Goal: Navigation & Orientation: Find specific page/section

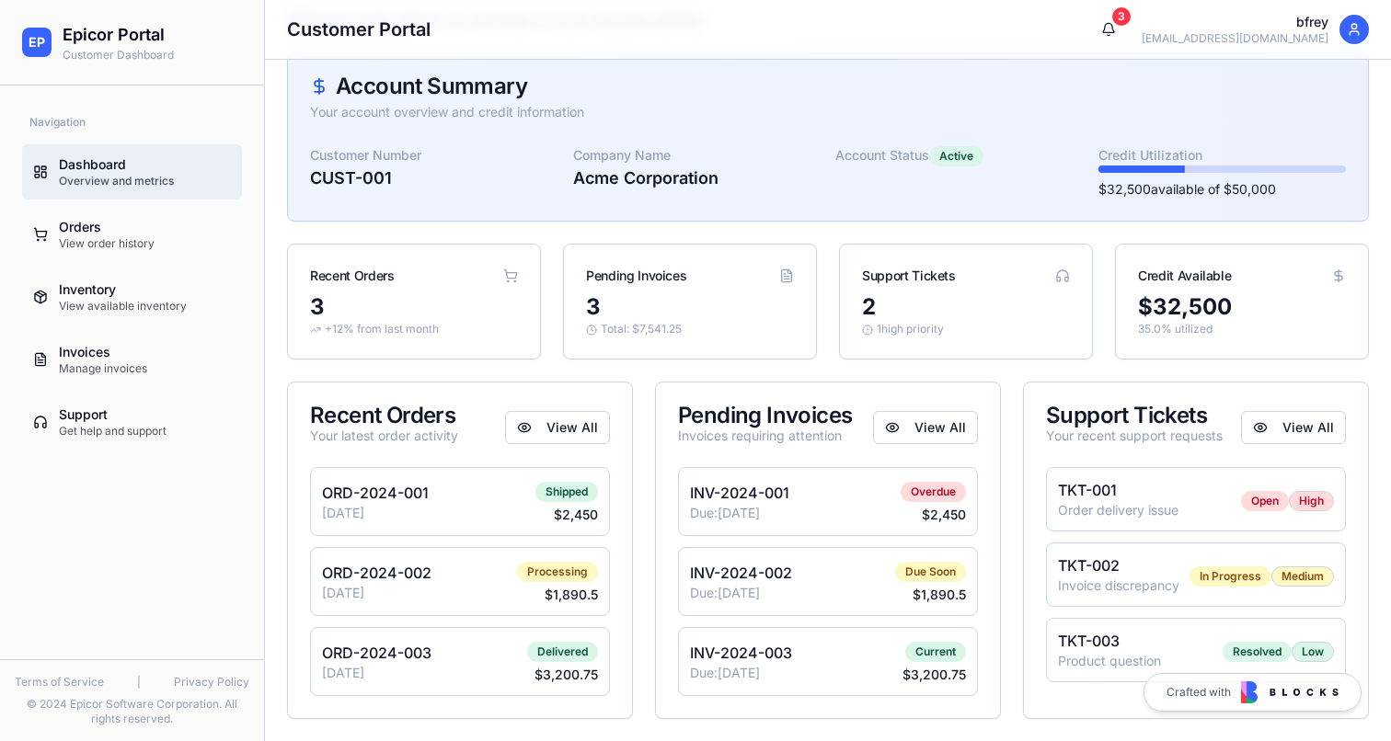
scroll to position [114, 0]
click at [121, 230] on div "Orders" at bounding box center [145, 227] width 172 height 18
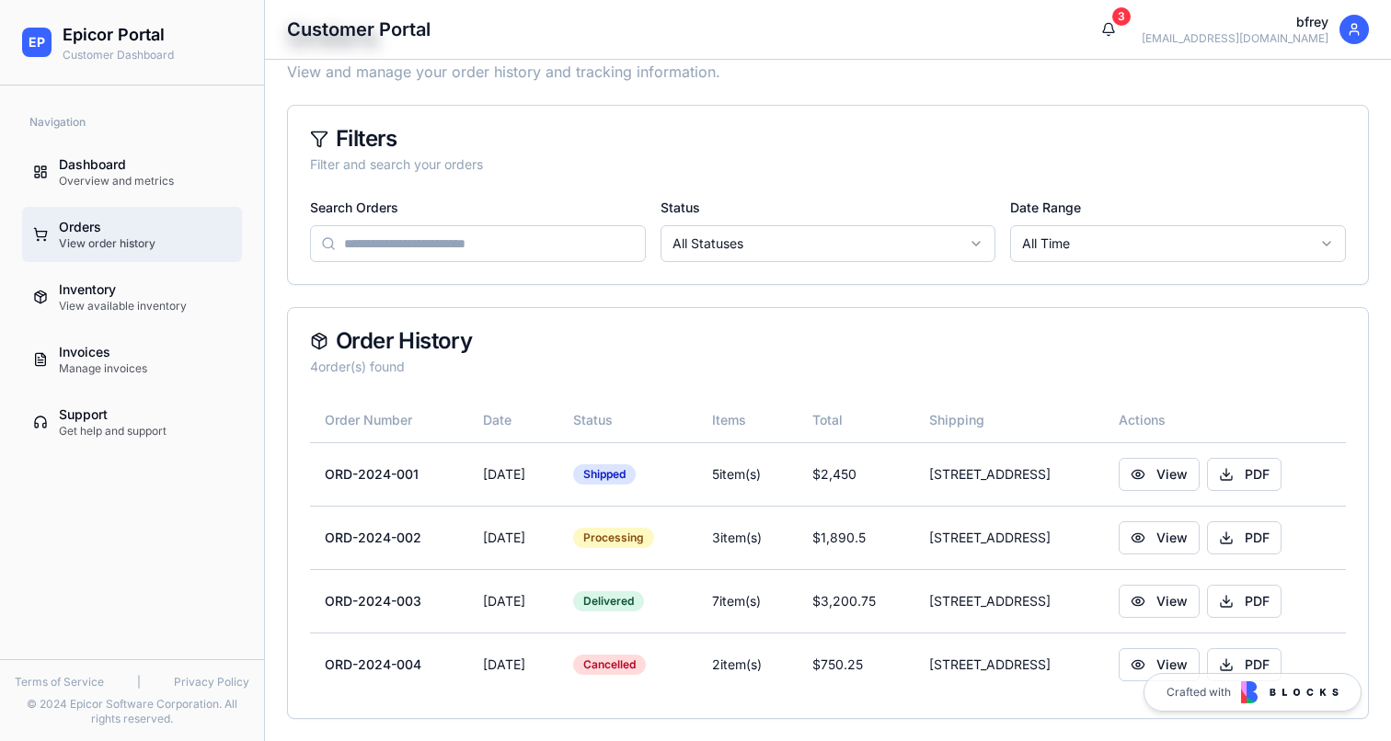
scroll to position [62, 0]
click at [112, 313] on div "View available inventory" at bounding box center [145, 306] width 172 height 15
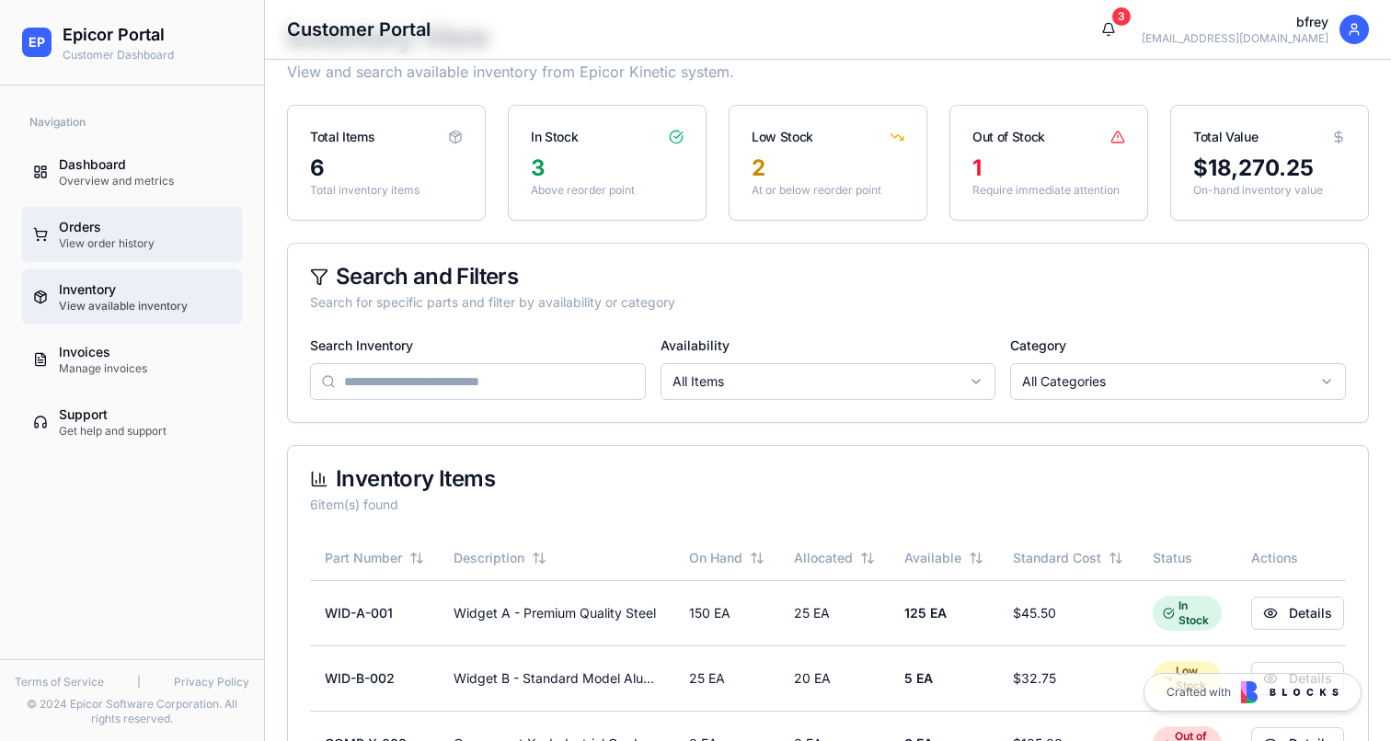
click at [117, 250] on div "View order history" at bounding box center [145, 243] width 172 height 15
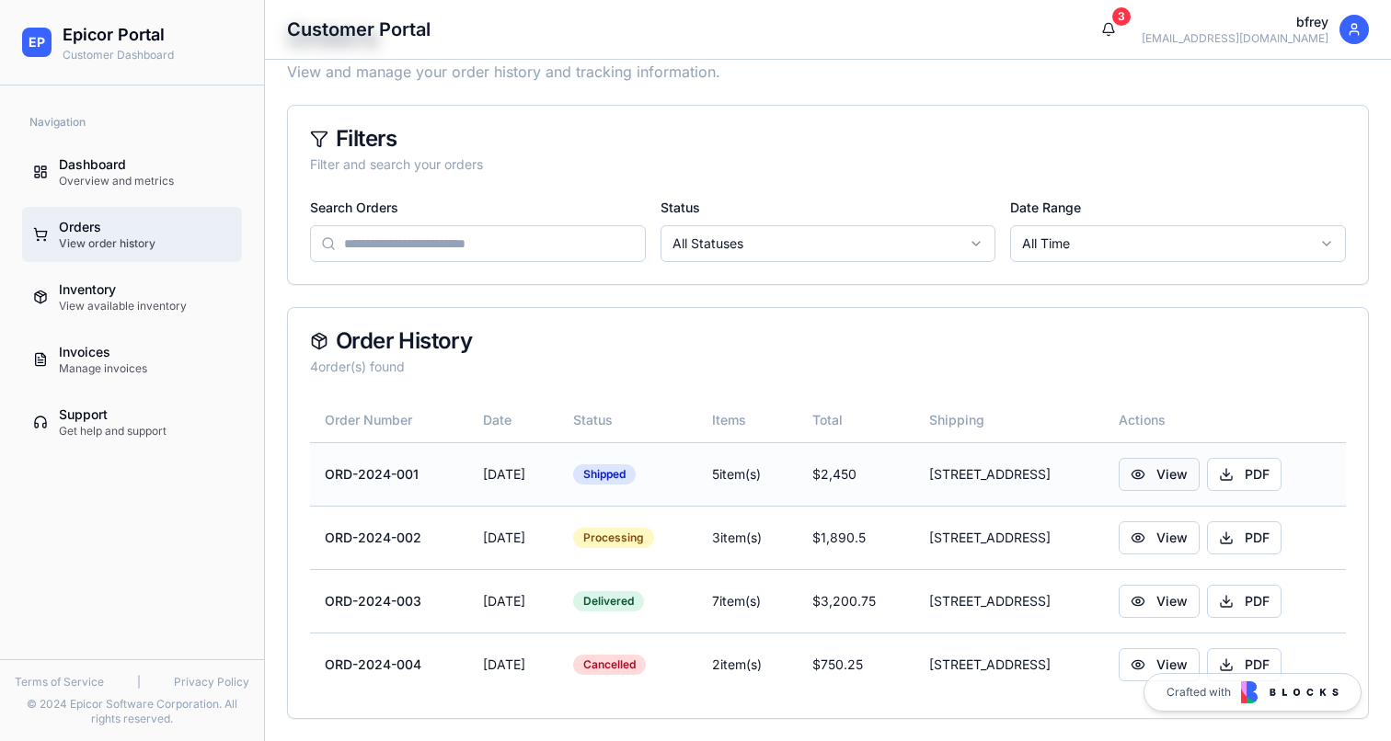
click at [1181, 473] on button "View" at bounding box center [1159, 474] width 81 height 33
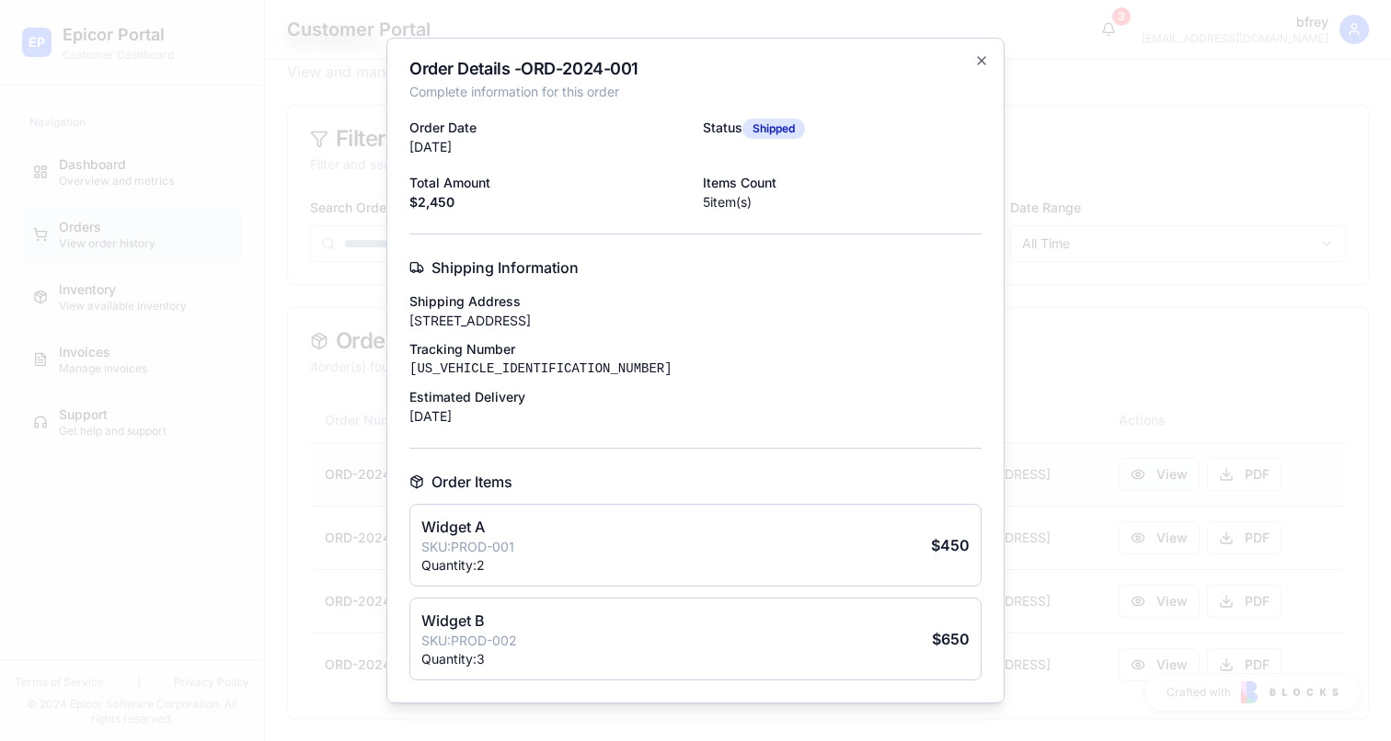
click at [1181, 473] on div at bounding box center [695, 370] width 1391 height 741
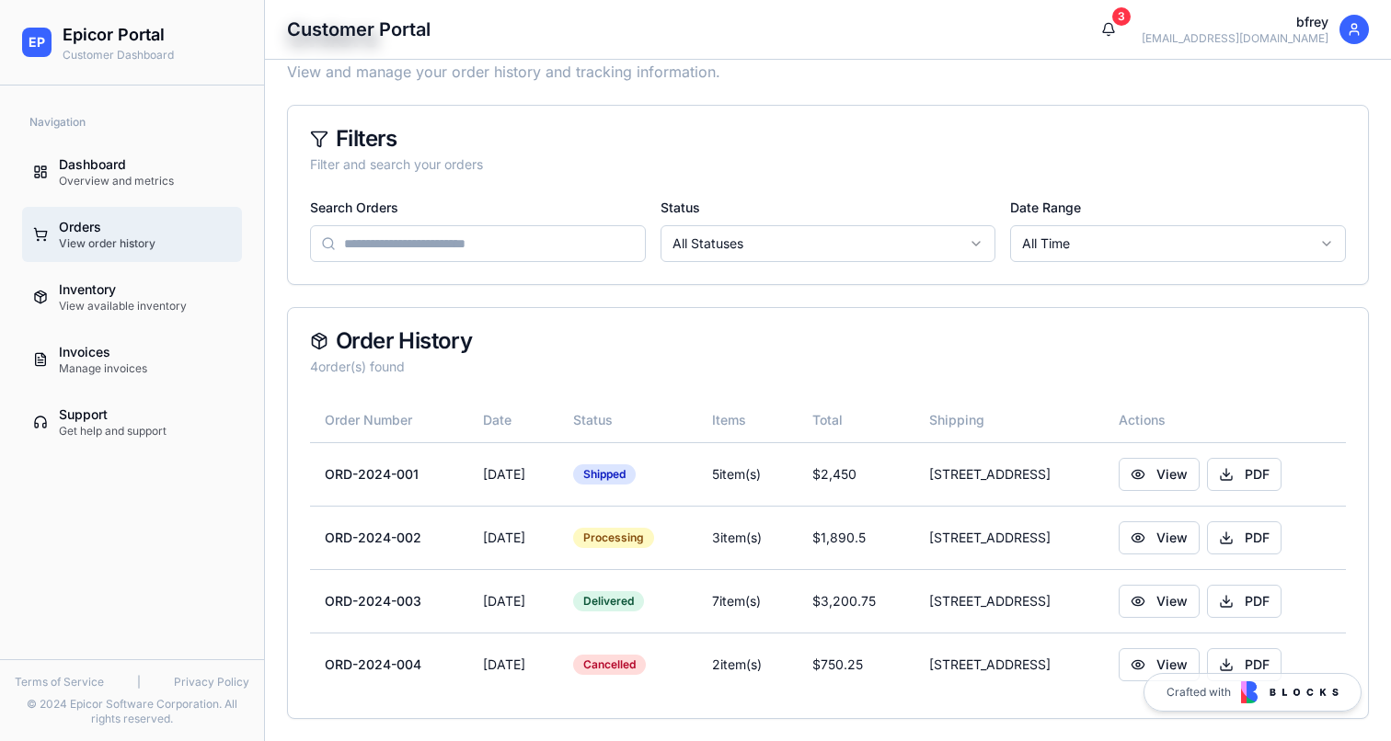
scroll to position [62, 0]
click at [33, 424] on icon at bounding box center [40, 422] width 15 height 15
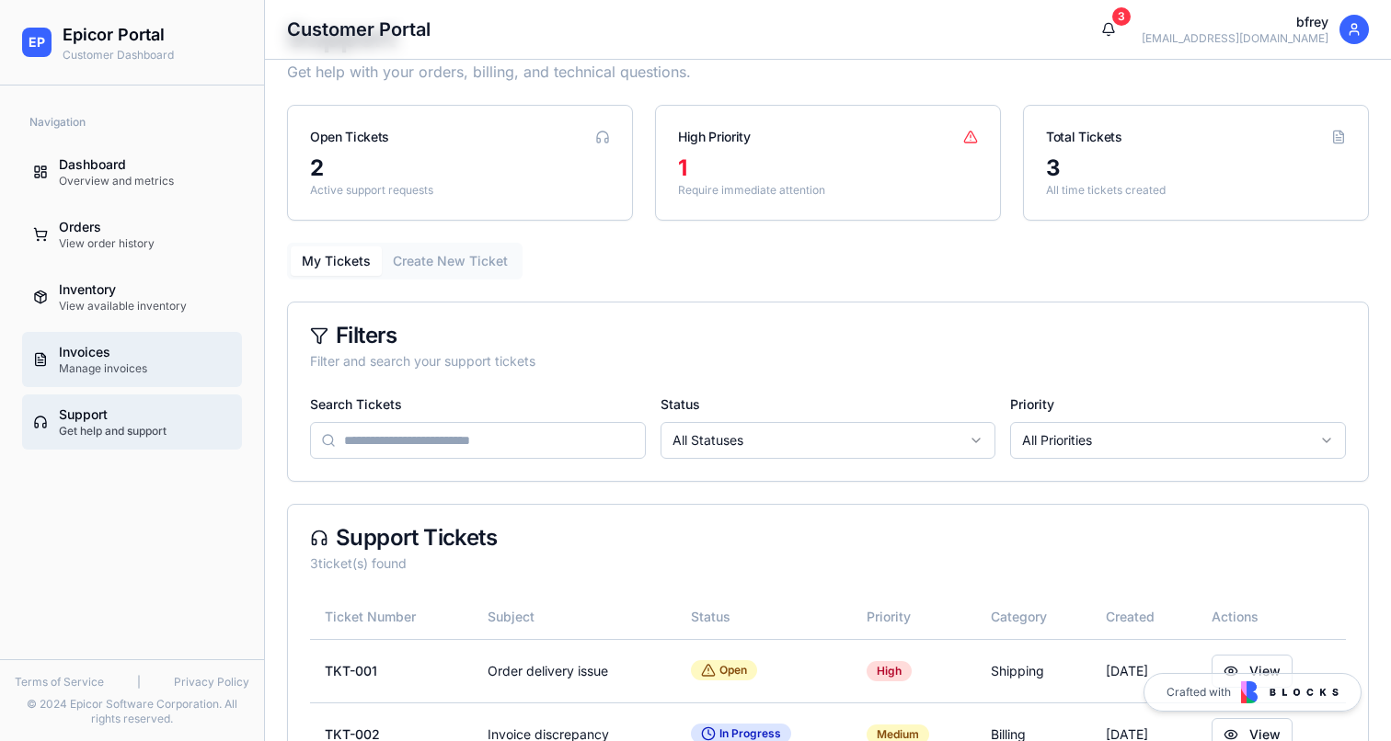
click at [48, 370] on link "Invoices Manage invoices" at bounding box center [132, 359] width 220 height 55
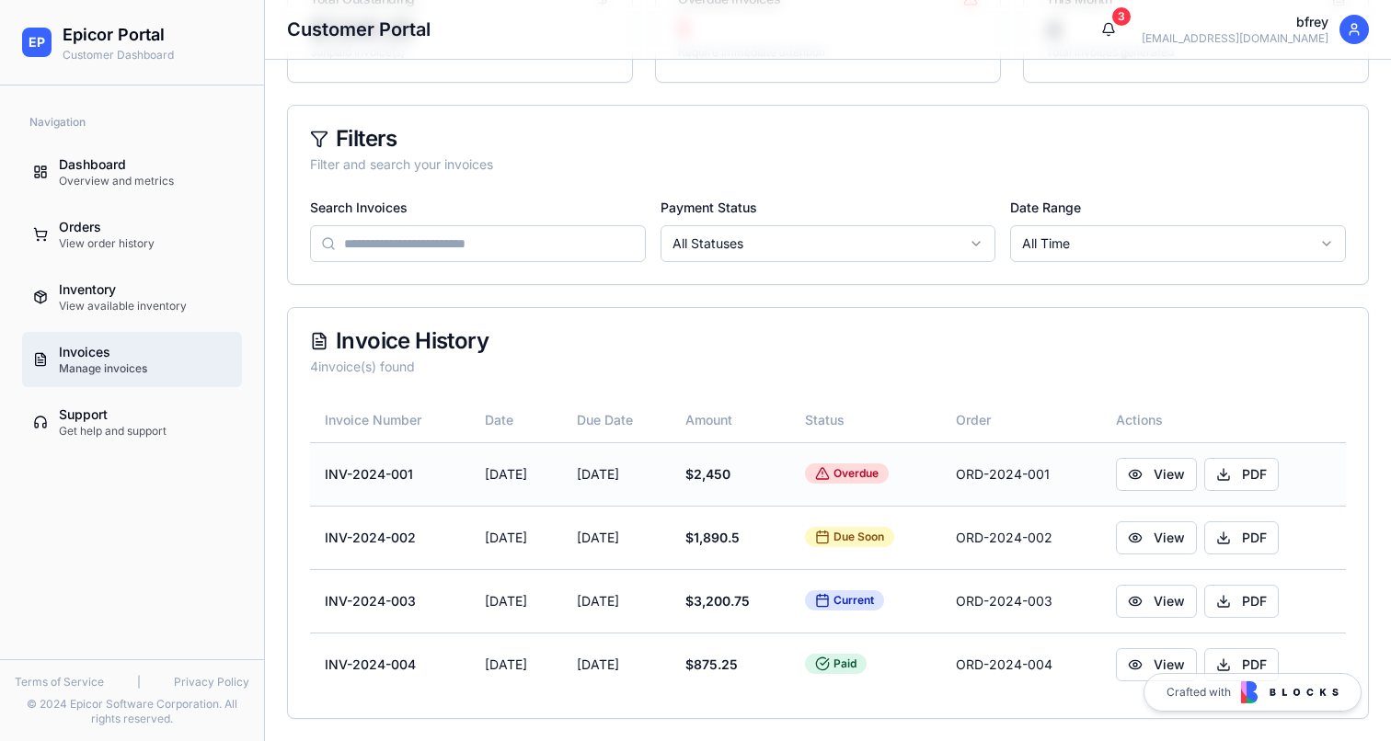
scroll to position [200, 0]
click at [1185, 469] on button "View" at bounding box center [1156, 474] width 81 height 33
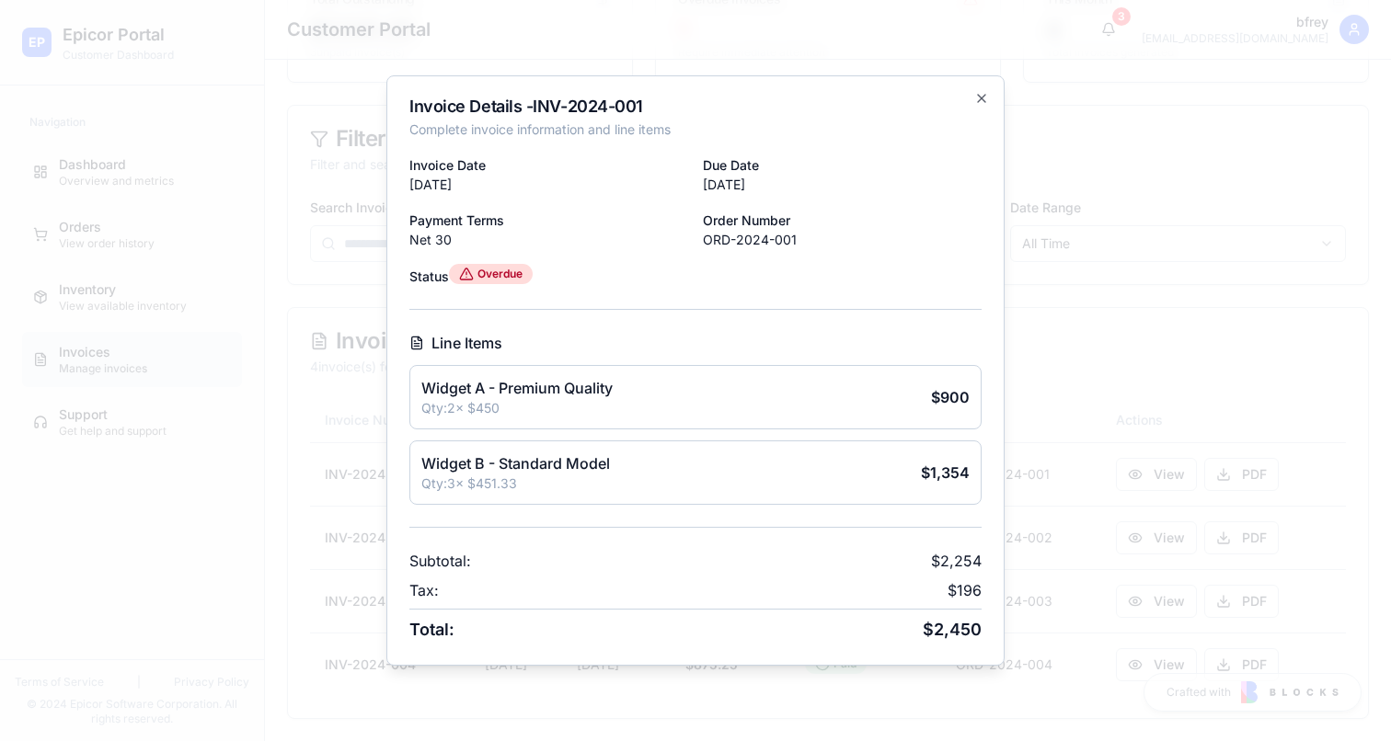
click at [1295, 426] on div at bounding box center [695, 370] width 1391 height 741
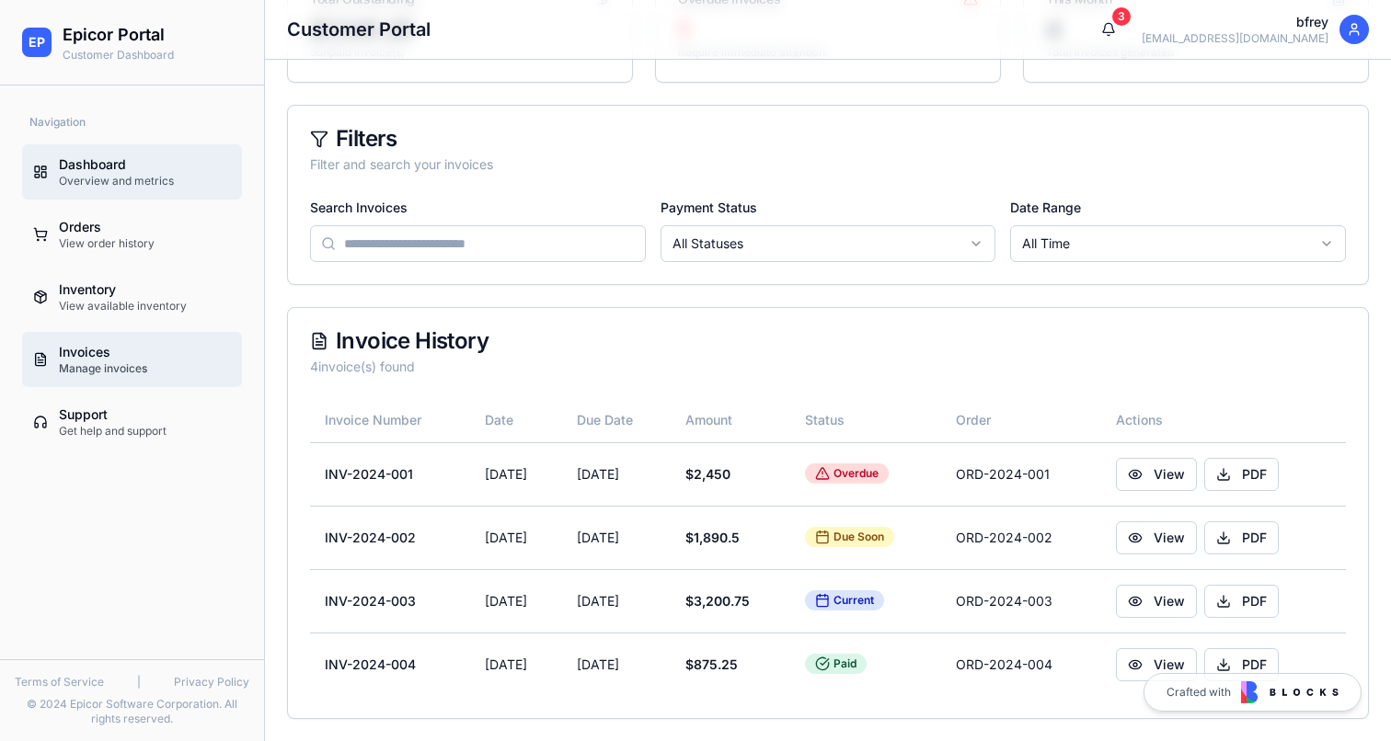
click at [79, 144] on link "Dashboard Overview and metrics" at bounding box center [132, 171] width 220 height 55
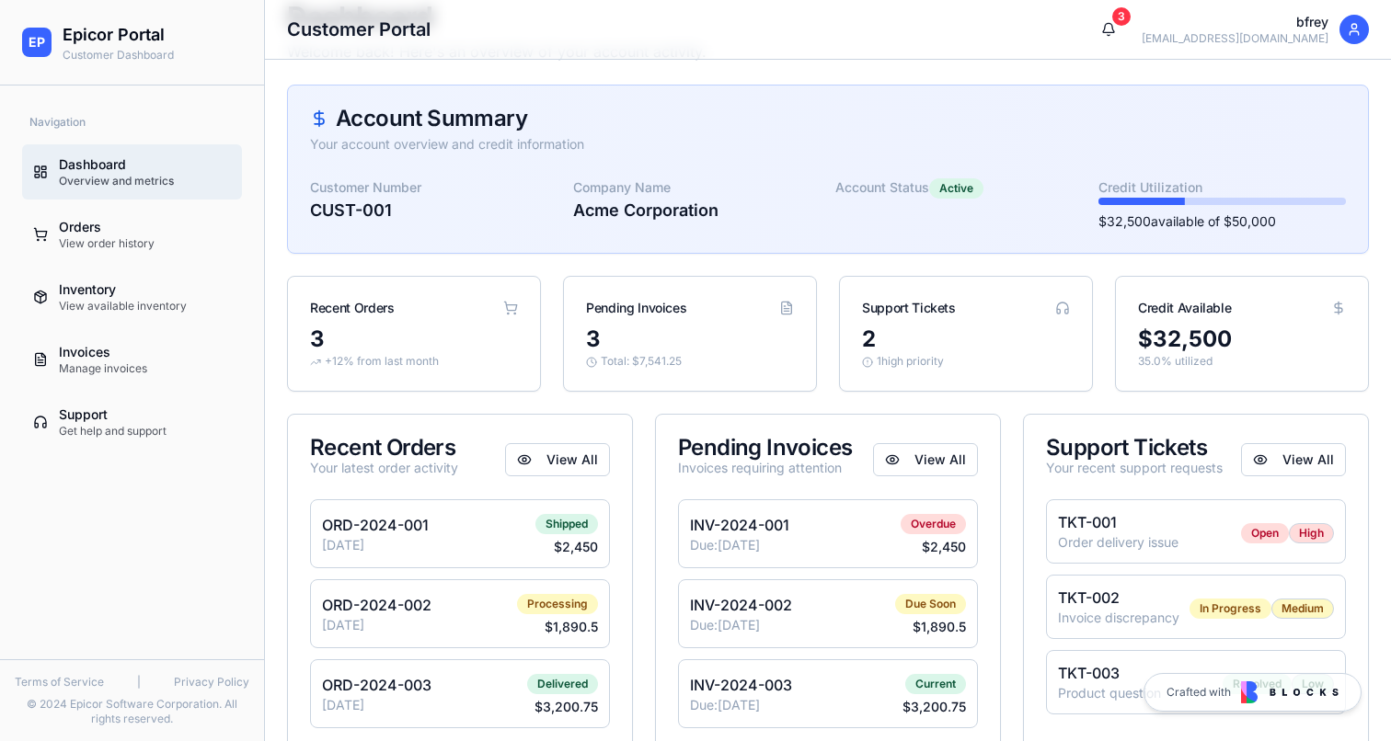
scroll to position [85, 0]
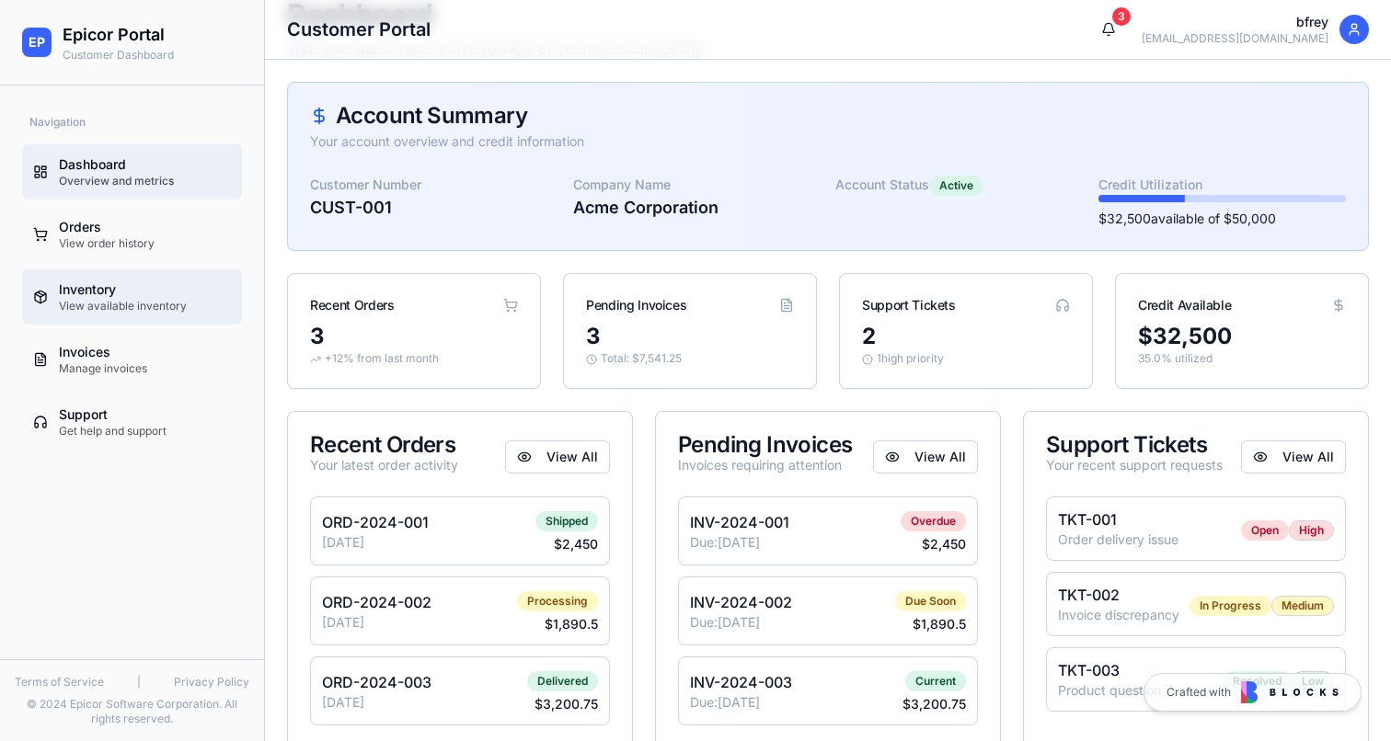
click at [144, 288] on div "Inventory" at bounding box center [145, 290] width 172 height 18
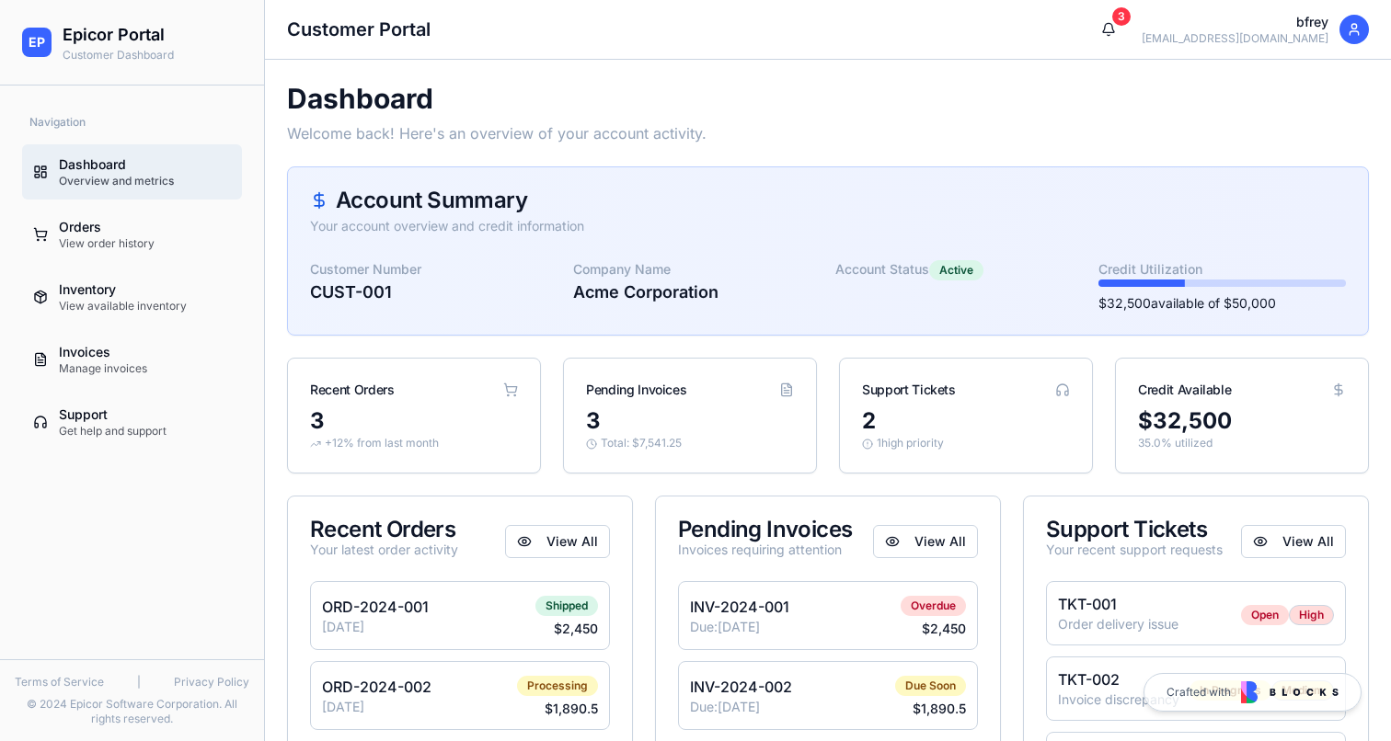
click at [1361, 34] on icon at bounding box center [1354, 29] width 15 height 15
click at [1347, 33] on icon at bounding box center [1354, 29] width 15 height 15
click at [1299, 23] on div "bfrey" at bounding box center [1235, 22] width 187 height 18
click at [1194, 36] on div "[EMAIL_ADDRESS][DOMAIN_NAME]" at bounding box center [1235, 38] width 187 height 15
click at [53, 65] on div "EP Epicor Portal Customer Dashboard" at bounding box center [132, 43] width 264 height 86
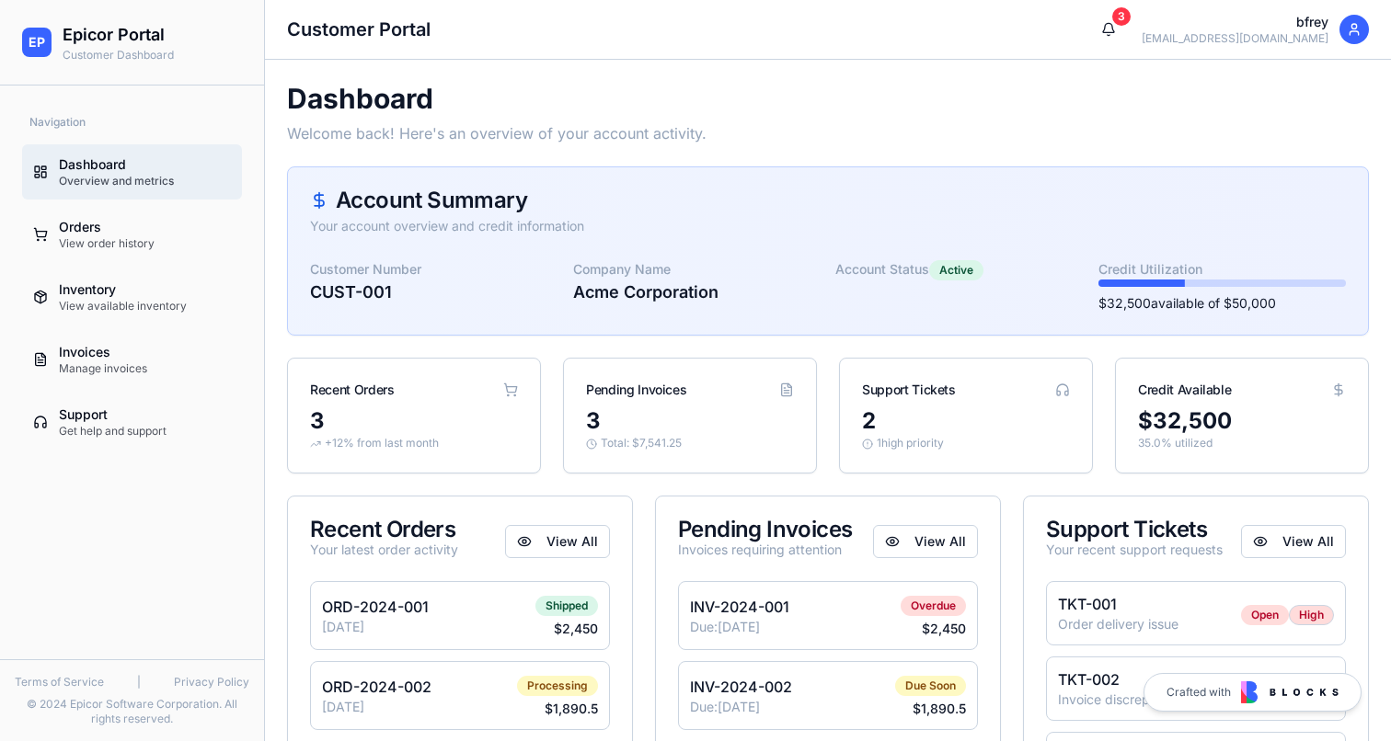
click at [1267, 681] on link "Crafted with" at bounding box center [1253, 692] width 218 height 39
